Goal: Task Accomplishment & Management: Complete application form

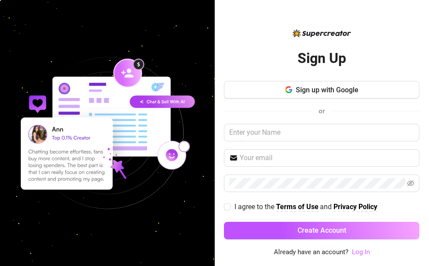
click at [359, 253] on link "Log In" at bounding box center [360, 252] width 18 height 8
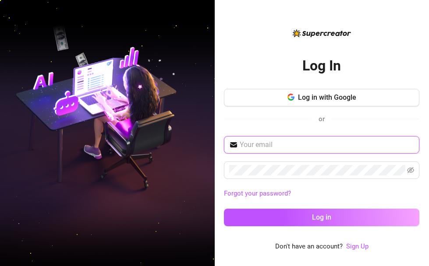
click at [290, 143] on input "text" at bounding box center [326, 145] width 174 height 11
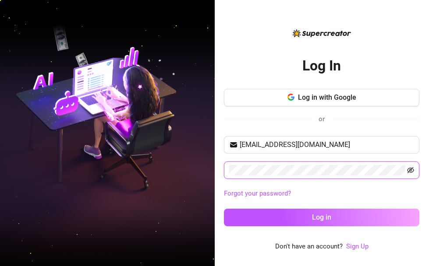
click at [409, 169] on icon "eye-invisible" at bounding box center [410, 170] width 7 height 6
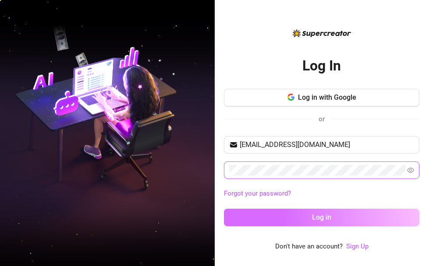
click at [369, 210] on button "Log in" at bounding box center [321, 218] width 195 height 18
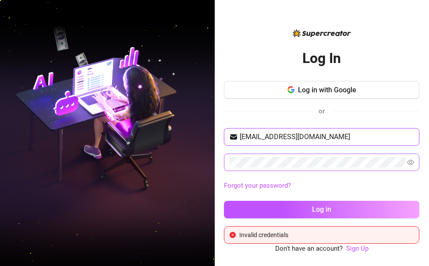
click at [352, 141] on input "[EMAIL_ADDRESS][DOMAIN_NAME]" at bounding box center [326, 137] width 174 height 11
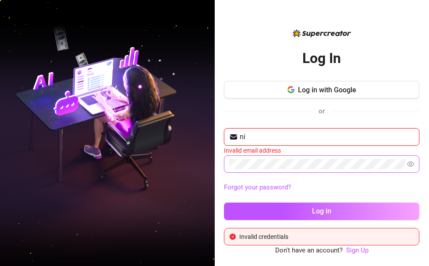
type input "n"
click at [309, 133] on input "nikolemcb" at bounding box center [326, 137] width 174 height 11
type input "n"
click at [245, 132] on input "text" at bounding box center [326, 137] width 174 height 11
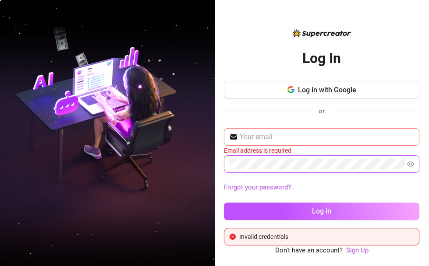
click at [236, 135] on img at bounding box center [233, 137] width 9 height 9
drag, startPoint x: 236, startPoint y: 135, endPoint x: 227, endPoint y: 135, distance: 8.8
click at [227, 135] on span at bounding box center [321, 137] width 195 height 18
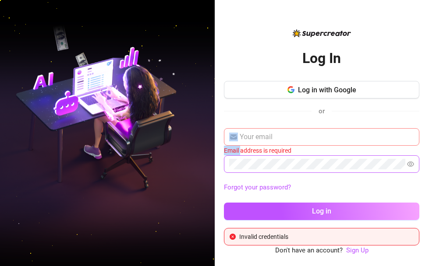
click at [227, 135] on span at bounding box center [321, 137] width 195 height 18
type input "ni"
click at [193, 15] on img at bounding box center [107, 133] width 214 height 269
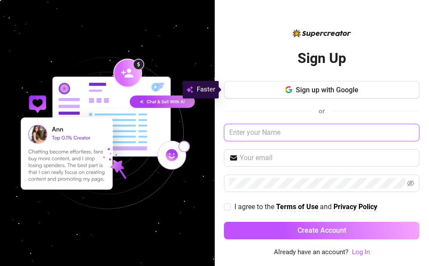
click at [293, 130] on input "text" at bounding box center [321, 133] width 195 height 18
type input "[PERSON_NAME]"
